Goal: Navigation & Orientation: Find specific page/section

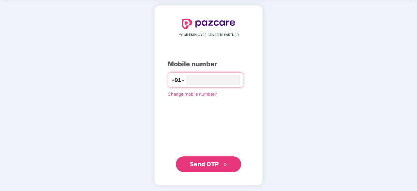
type input "**********"
click at [201, 159] on span "Send OTP" at bounding box center [209, 163] width 38 height 9
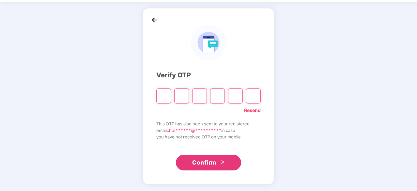
scroll to position [22, 0]
type input "*"
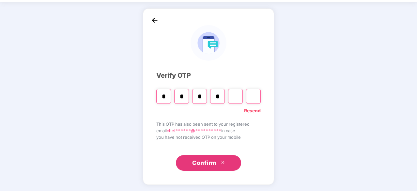
type input "*"
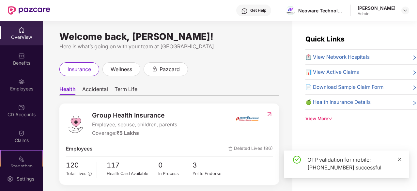
click at [401, 159] on icon "close" at bounding box center [400, 159] width 5 height 5
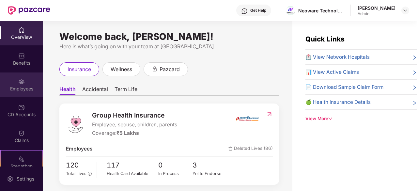
click at [26, 87] on div "Employees" at bounding box center [21, 89] width 43 height 7
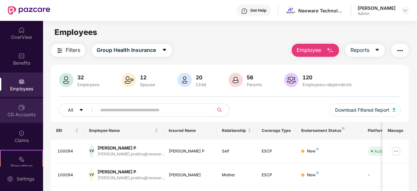
click at [19, 114] on div "CD Accounts" at bounding box center [21, 114] width 43 height 7
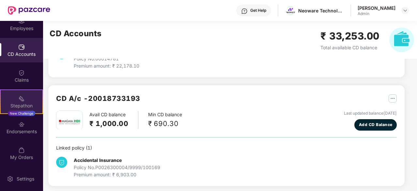
scroll to position [237, 0]
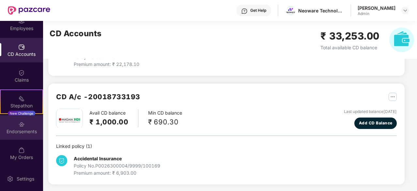
click at [21, 133] on div "Endorsements" at bounding box center [21, 131] width 43 height 7
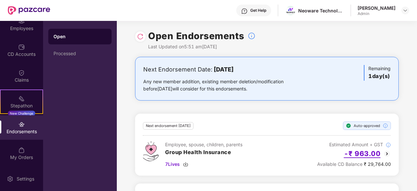
scroll to position [38, 0]
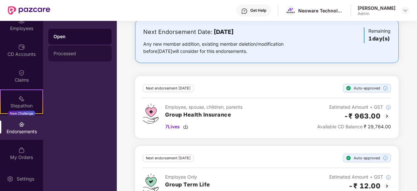
click at [72, 57] on div "Processed" at bounding box center [79, 54] width 63 height 16
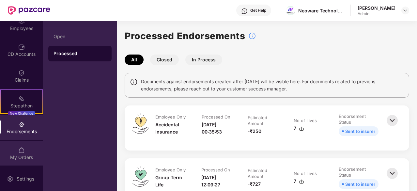
click at [25, 164] on div "My Orders" at bounding box center [21, 153] width 43 height 24
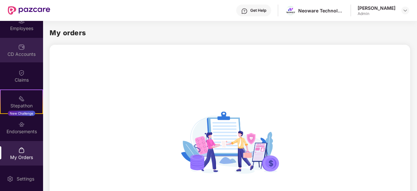
click at [21, 51] on div "CD Accounts" at bounding box center [21, 54] width 43 height 7
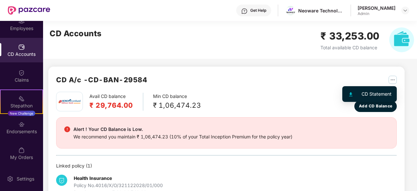
click at [394, 77] on img "button" at bounding box center [393, 80] width 8 height 8
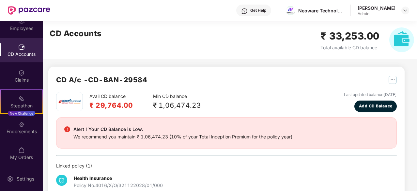
click at [206, 86] on div "CD A/c - CD-BAN-29584" at bounding box center [226, 82] width 341 height 17
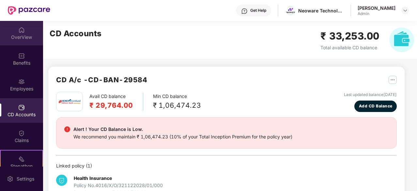
click at [23, 37] on div "OverView" at bounding box center [21, 37] width 43 height 7
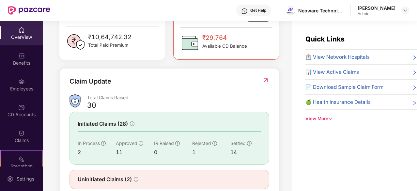
scroll to position [212, 0]
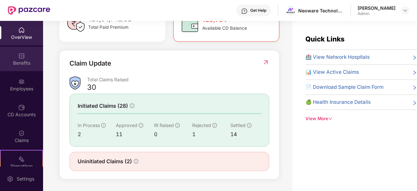
click at [22, 60] on div "Benefits" at bounding box center [21, 63] width 43 height 7
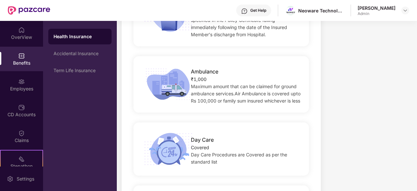
scroll to position [578, 0]
click at [367, 125] on div "₹10,64,742.32 Paid premium GROUP HEALTH INSURANCE ₹5 Lakhs Coverage COVERS Empl…" at bounding box center [369, 159] width 88 height 1386
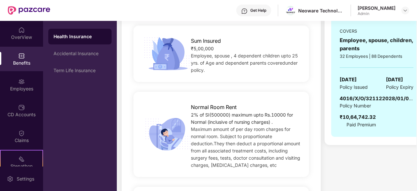
scroll to position [0, 0]
